Goal: Information Seeking & Learning: Learn about a topic

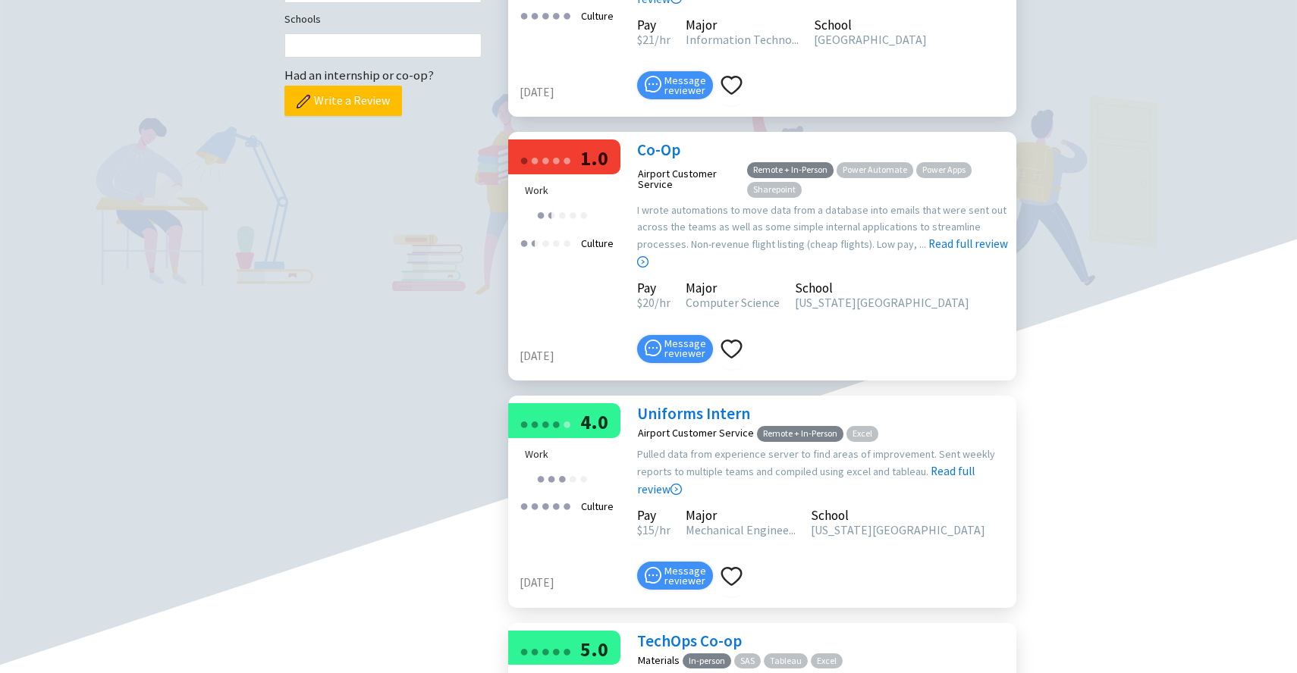
scroll to position [655, 0]
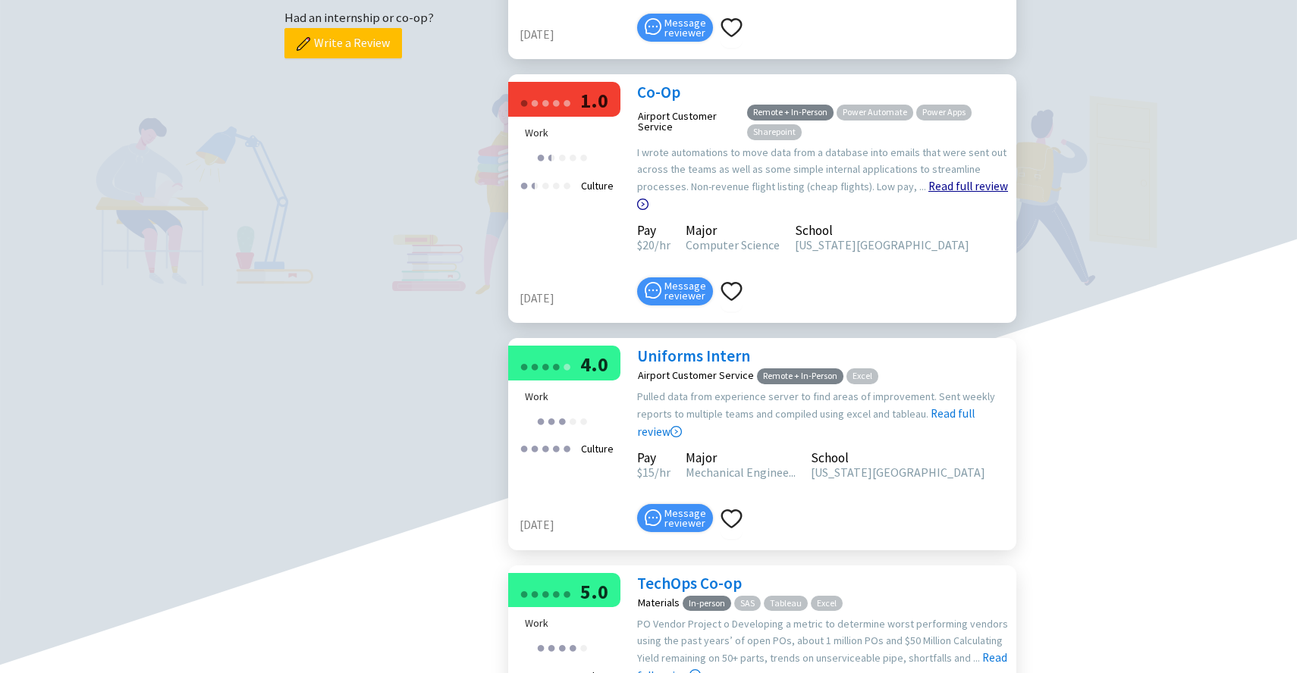
click at [965, 212] on link "Read full review" at bounding box center [822, 157] width 371 height 108
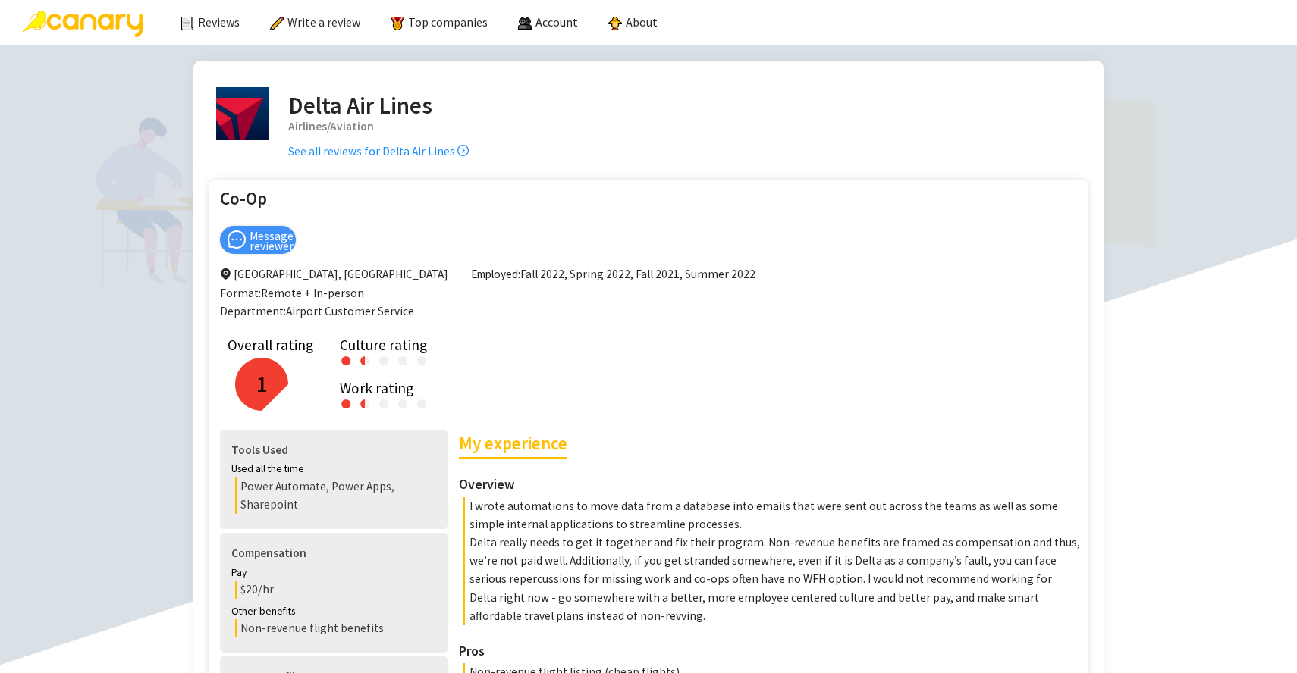
scroll to position [159, 0]
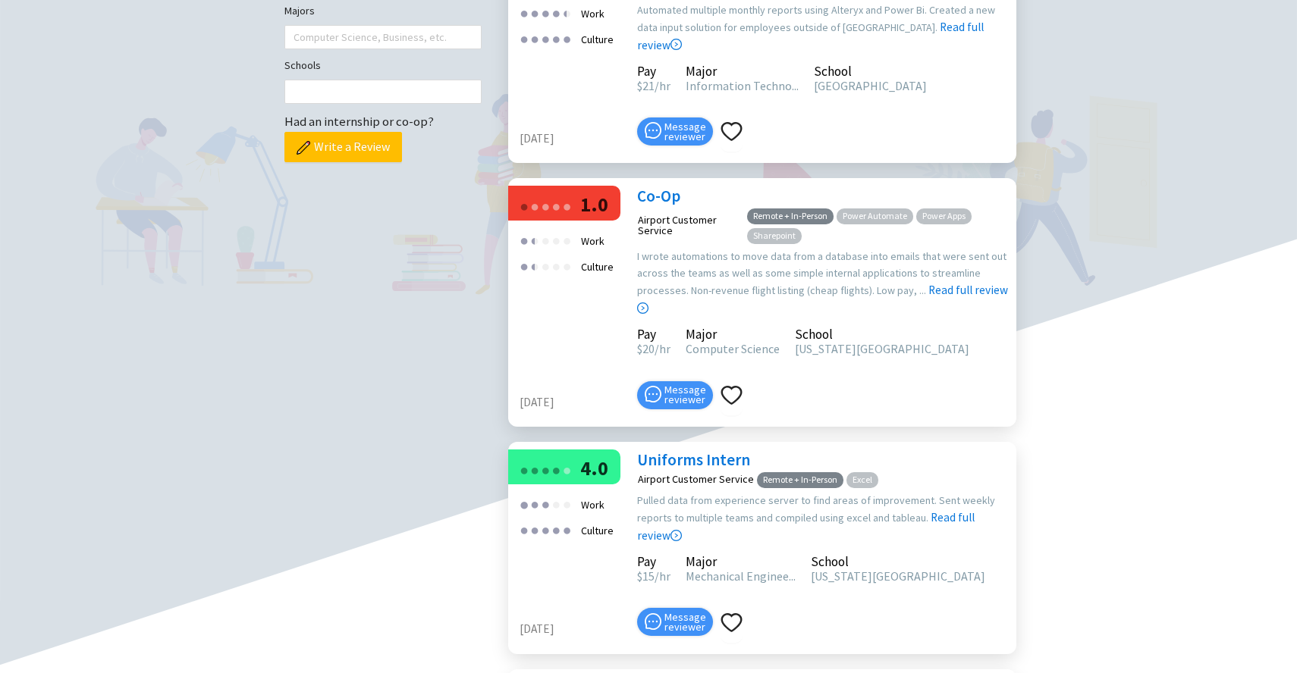
scroll to position [356, 0]
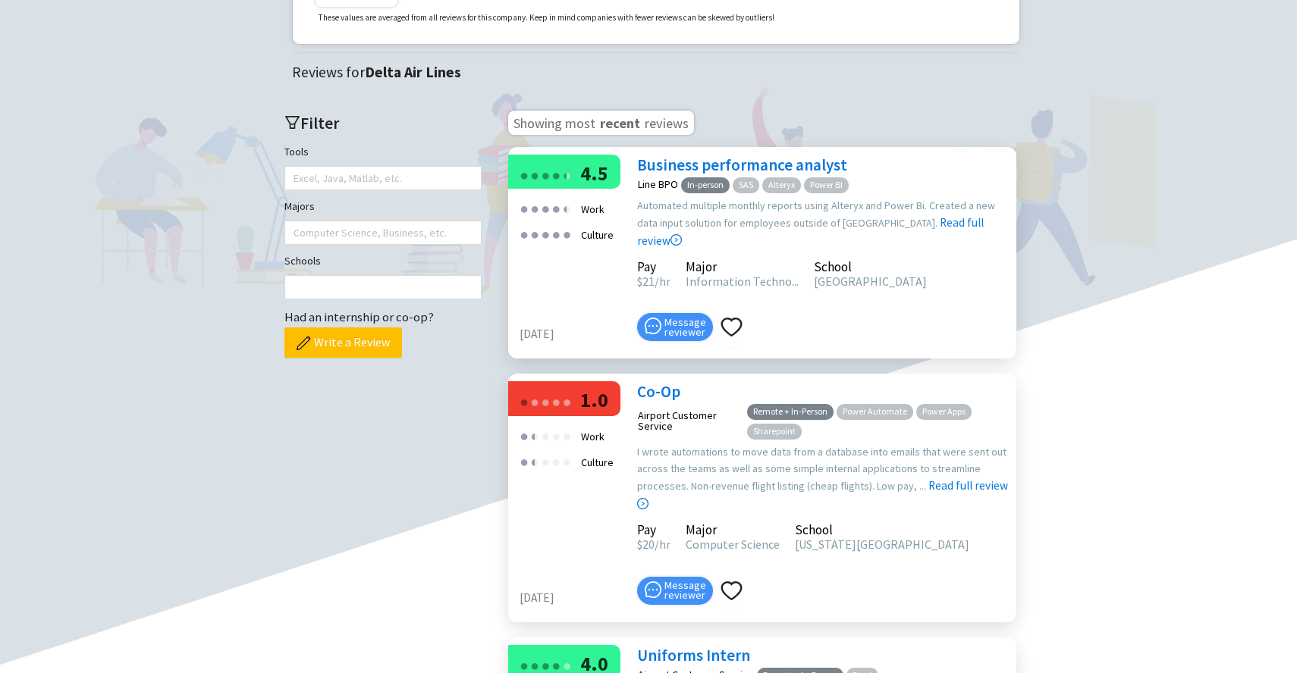
click at [777, 175] on link "Business performance analyst" at bounding box center [742, 165] width 210 height 20
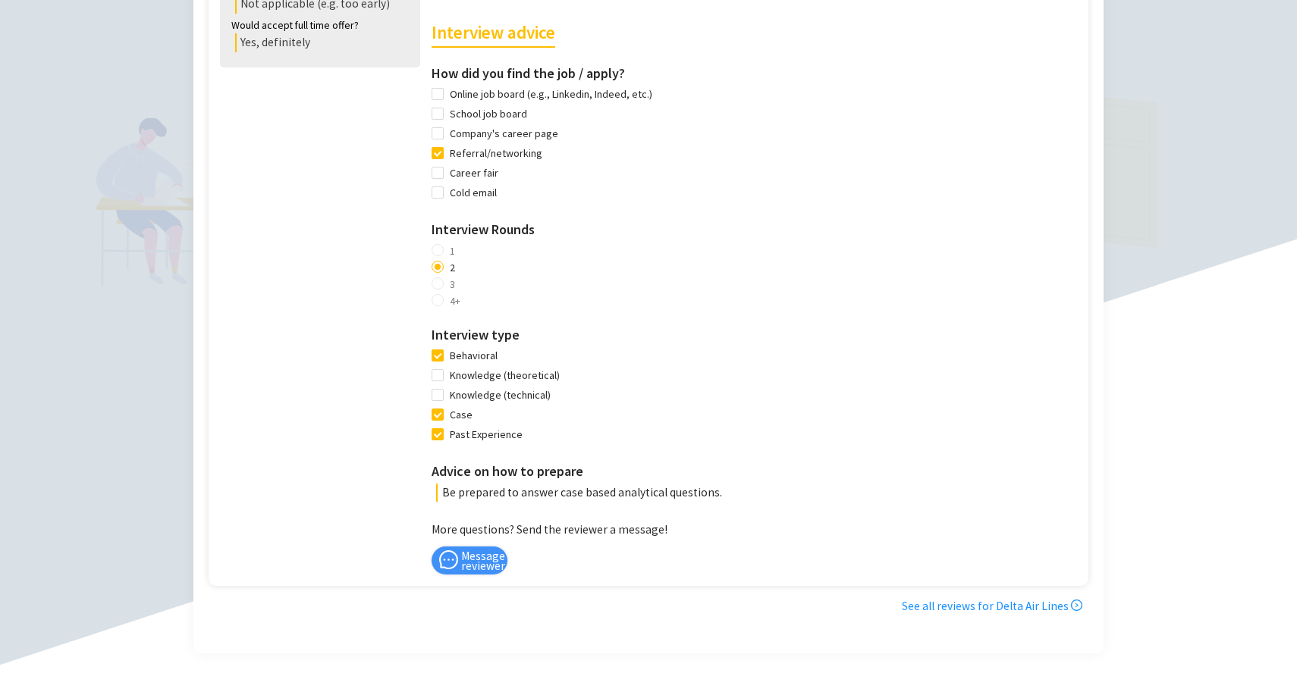
scroll to position [890, 0]
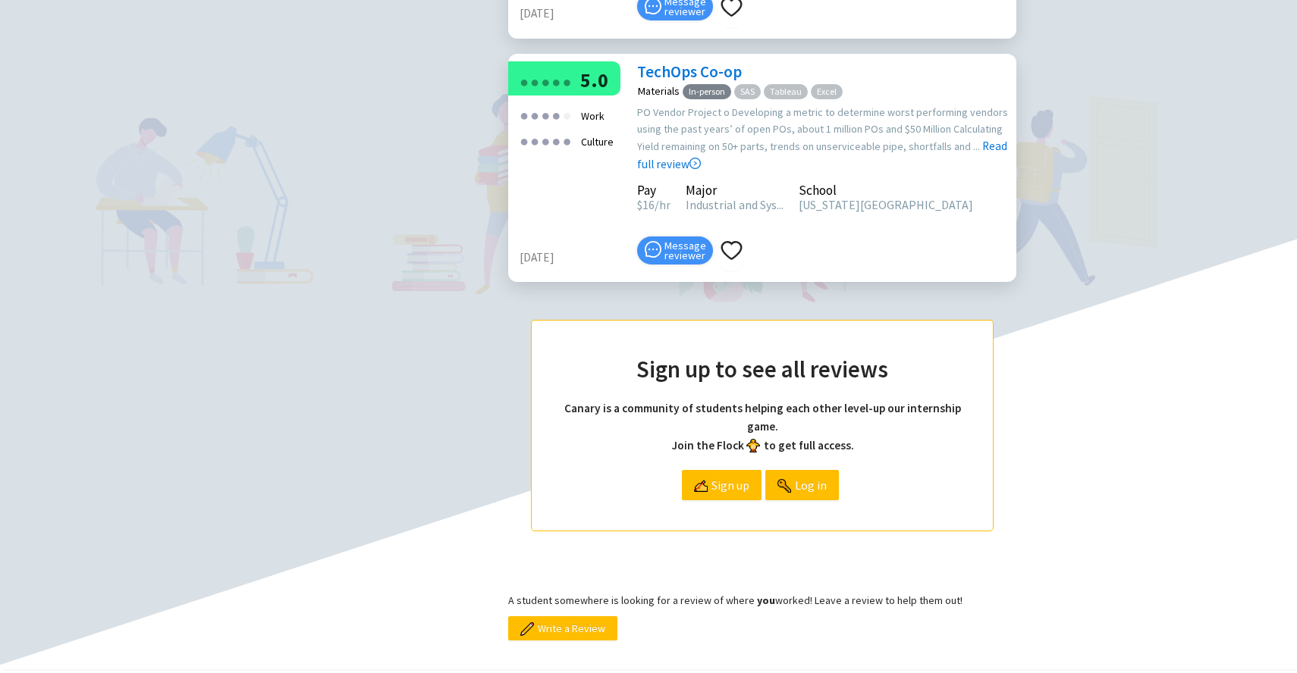
scroll to position [1063, 0]
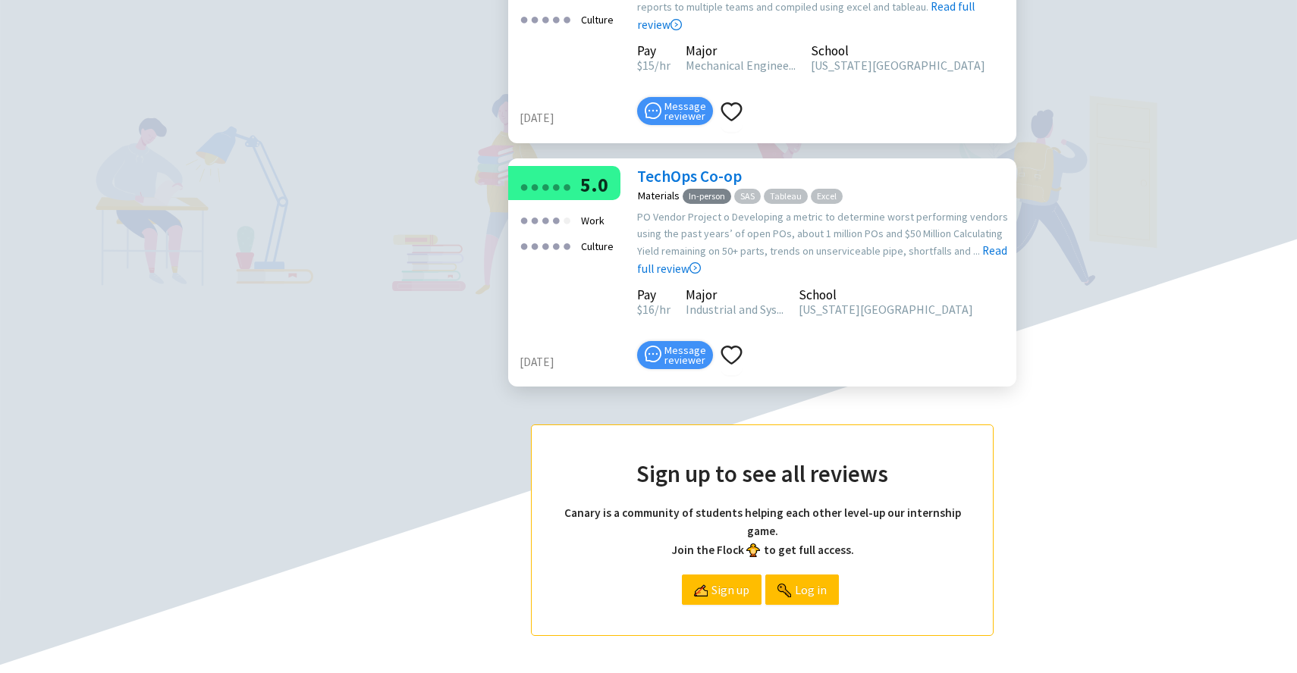
click at [680, 187] on link "TechOps Co-op" at bounding box center [689, 176] width 105 height 20
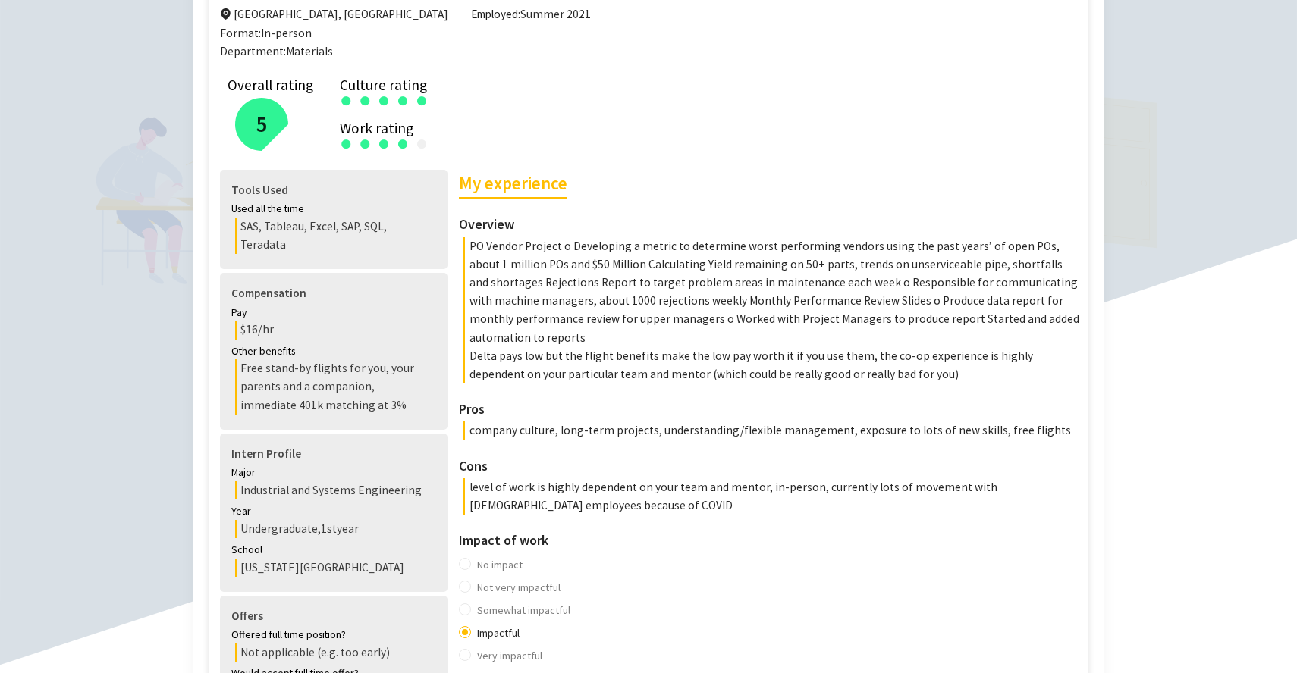
scroll to position [262, 0]
